Goal: Information Seeking & Learning: Learn about a topic

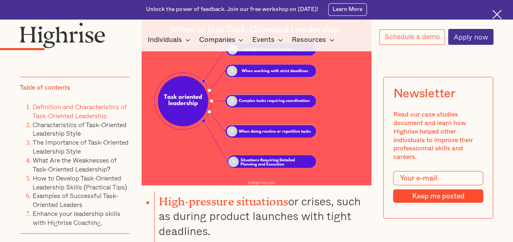
scroll to position [898, 0]
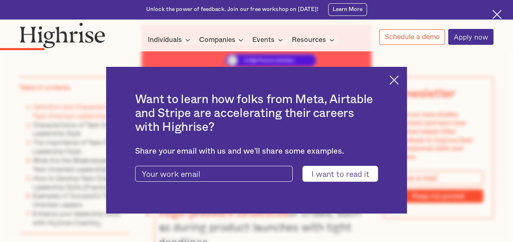
click at [399, 83] on img at bounding box center [393, 80] width 9 height 9
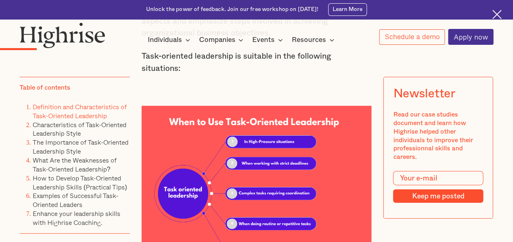
scroll to position [857, 0]
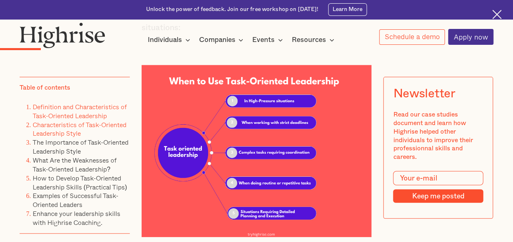
click at [69, 127] on link "Characteristics of Task-Oriented Leadership Style" at bounding box center [80, 129] width 94 height 19
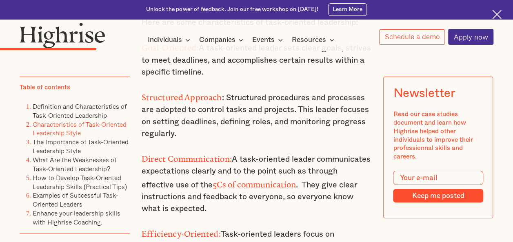
scroll to position [1478, 0]
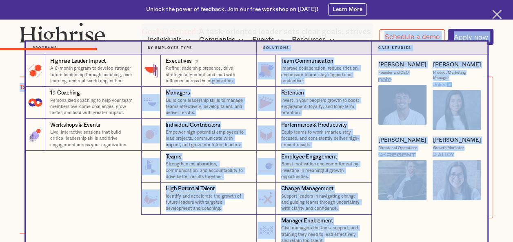
drag, startPoint x: 239, startPoint y: 171, endPoint x: 211, endPoint y: 83, distance: 91.9
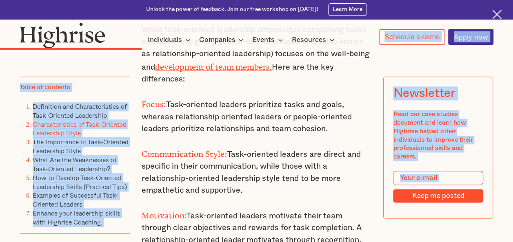
scroll to position [1968, 0]
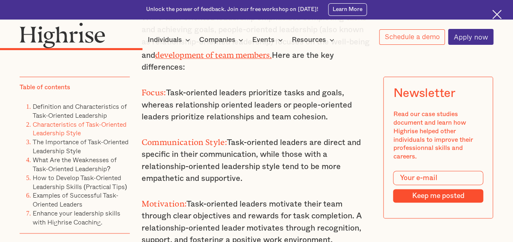
click at [253, 149] on p "Communication Style: Task-oriented leaders are direct and specific in their com…" at bounding box center [257, 160] width 230 height 51
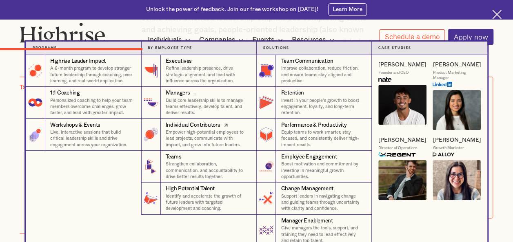
drag, startPoint x: 246, startPoint y: 148, endPoint x: 212, endPoint y: 136, distance: 36.5
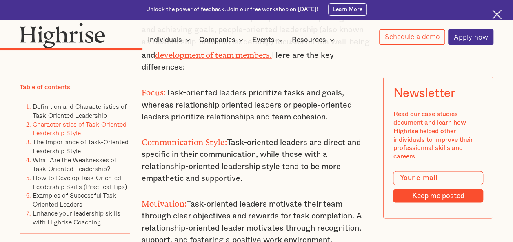
click at [365, 85] on p "Focus: Task-oriented leaders prioritize tasks and goals, whereas relationship o…" at bounding box center [257, 104] width 230 height 38
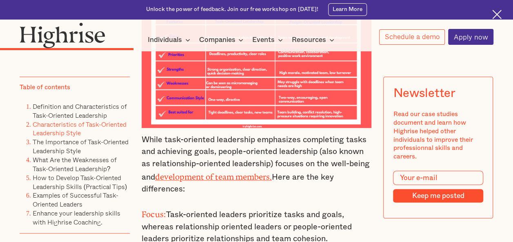
scroll to position [1845, 0]
drag, startPoint x: 140, startPoint y: 112, endPoint x: 349, endPoint y: 205, distance: 228.7
click at [349, 205] on div "Characteristics of Task-Oriented Leadership Style Here are some characteristics…" at bounding box center [257, 16] width 230 height 898
copy div "While task-oriented leadership emphasizes completing tasks and achieving goals,…"
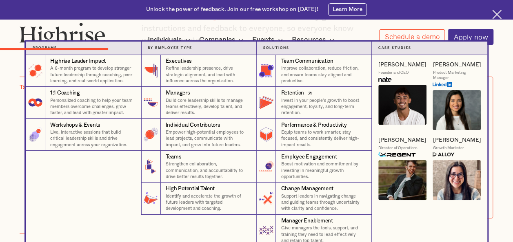
scroll to position [1641, 0]
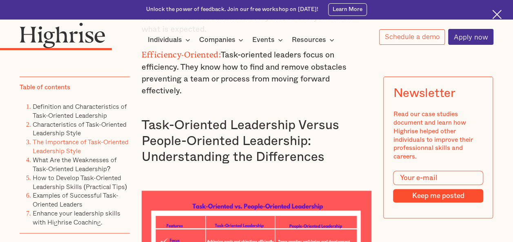
click at [99, 180] on li "How to Develop Task-Oriented Leadership Skills (Practical Tips)" at bounding box center [81, 183] width 97 height 18
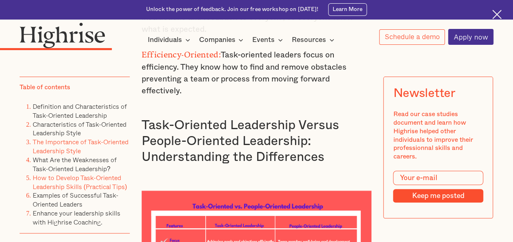
click at [91, 184] on link "How to Develop Task-Oriented Leadership Skills (Practical Tips)" at bounding box center [80, 182] width 94 height 19
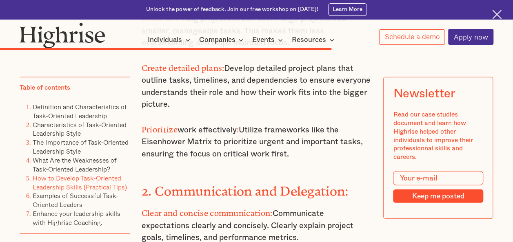
scroll to position [4024, 0]
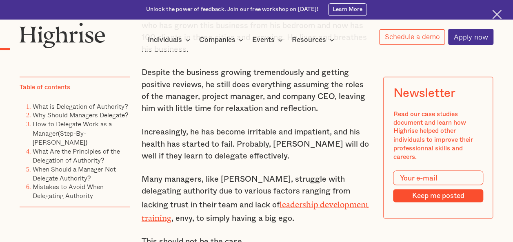
scroll to position [612, 0]
